Goal: Understand process/instructions

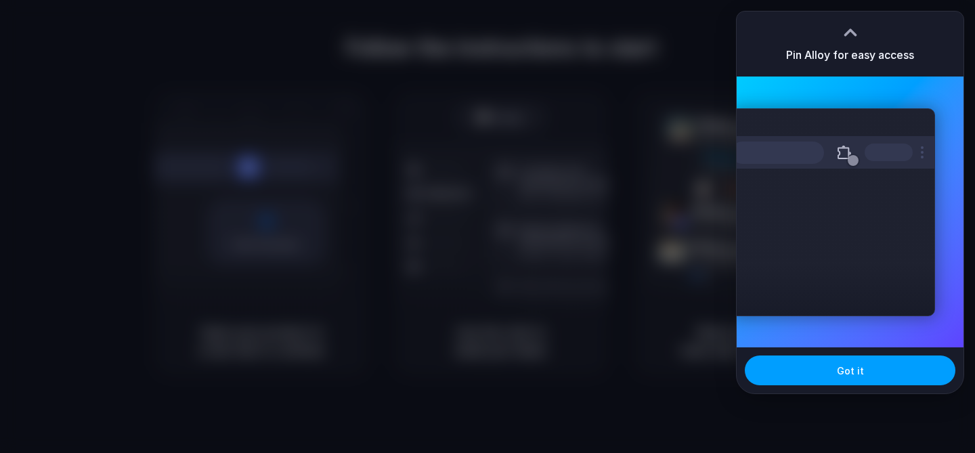
click at [857, 372] on span "Got it" at bounding box center [850, 371] width 27 height 14
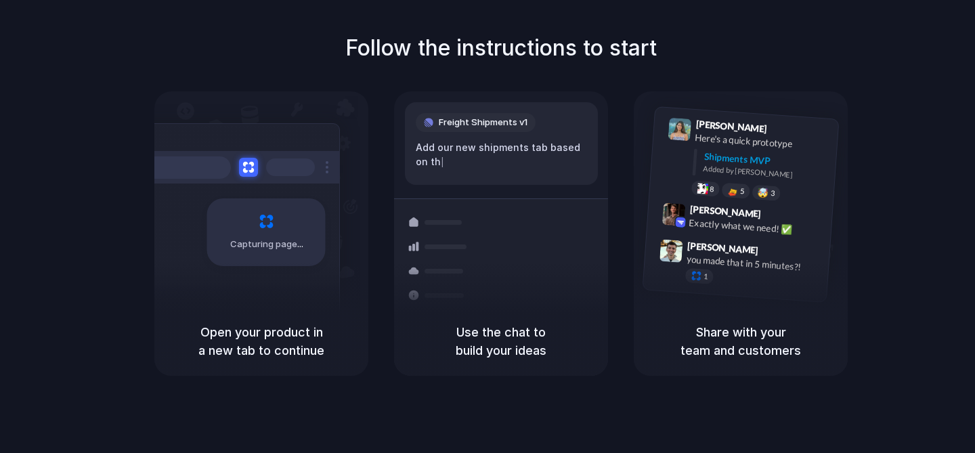
click at [609, 48] on h1 "Follow the instructions to start" at bounding box center [500, 48] width 311 height 33
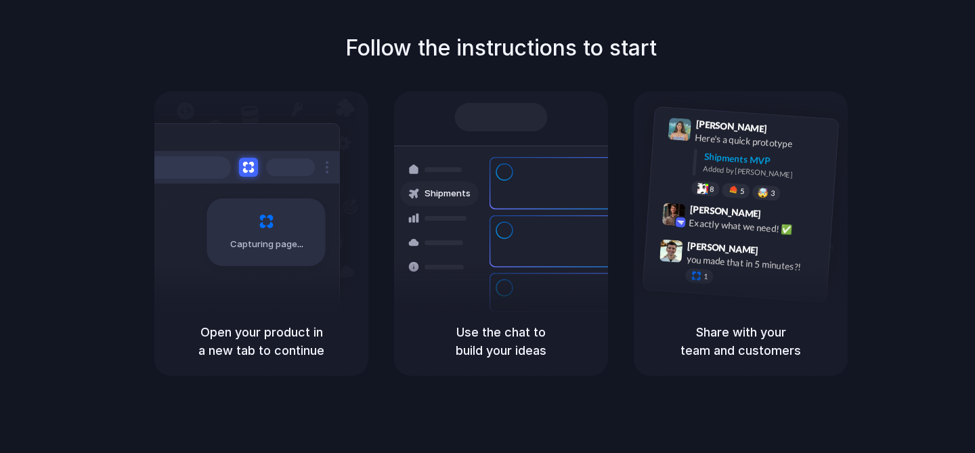
click at [295, 339] on h5 "Open your product in a new tab to continue" at bounding box center [261, 341] width 181 height 37
